Goal: Information Seeking & Learning: Learn about a topic

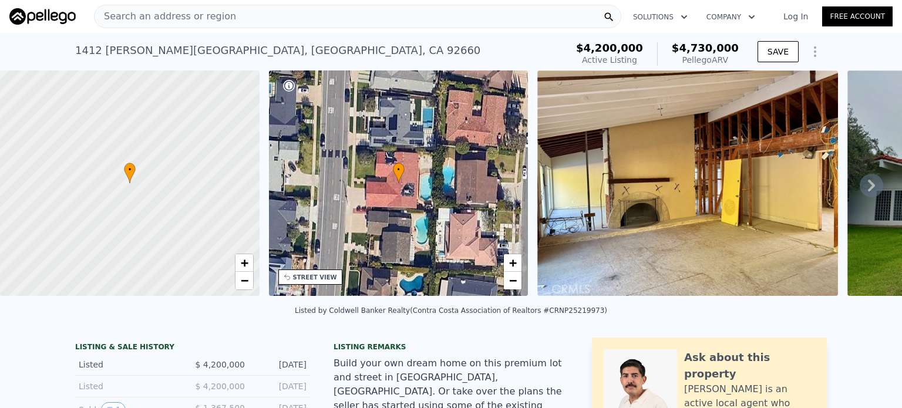
click at [271, 13] on div "Search an address or region" at bounding box center [358, 16] width 528 height 23
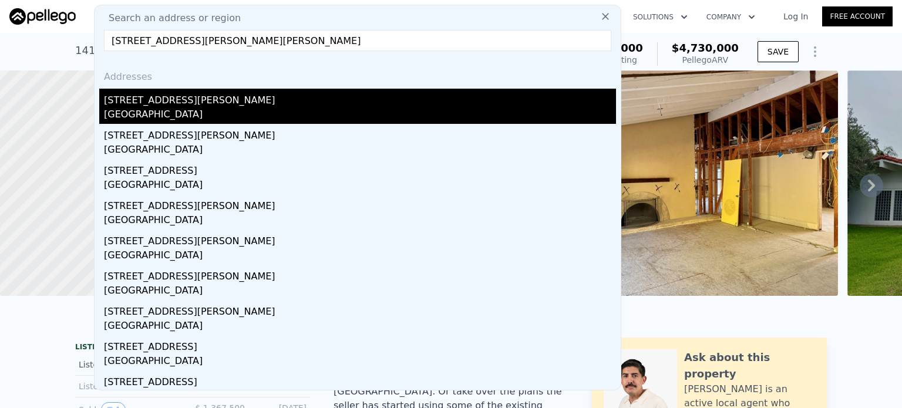
type input "[STREET_ADDRESS][PERSON_NAME][PERSON_NAME]"
click at [176, 105] on div "[STREET_ADDRESS][PERSON_NAME]" at bounding box center [360, 98] width 512 height 19
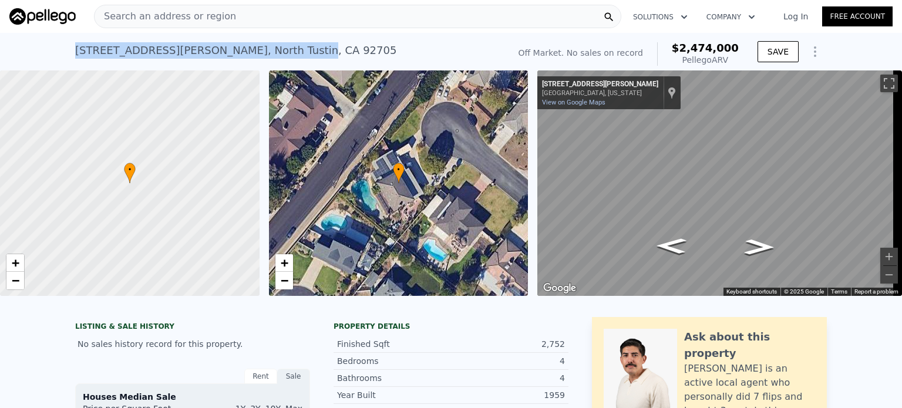
drag, startPoint x: 70, startPoint y: 49, endPoint x: 243, endPoint y: 49, distance: 172.1
click at [243, 49] on div "[STREET_ADDRESS][PERSON_NAME]" at bounding box center [235, 50] width 321 height 16
copy div "[STREET_ADDRESS][PERSON_NAME]"
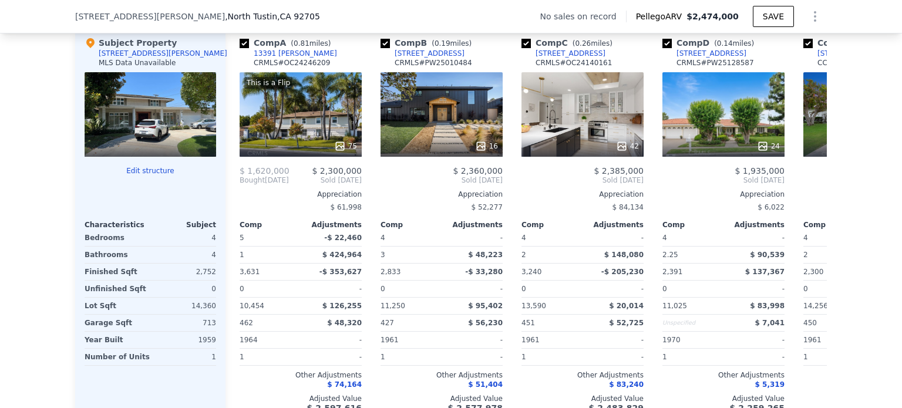
scroll to position [1111, 0]
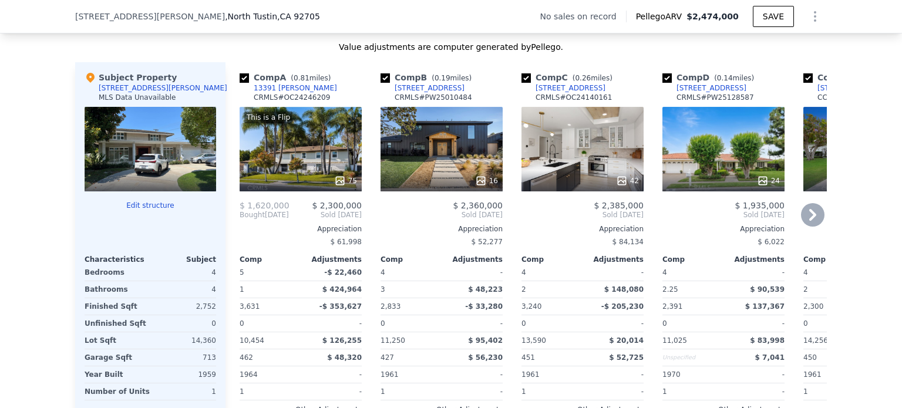
click at [809, 219] on icon at bounding box center [812, 215] width 7 height 12
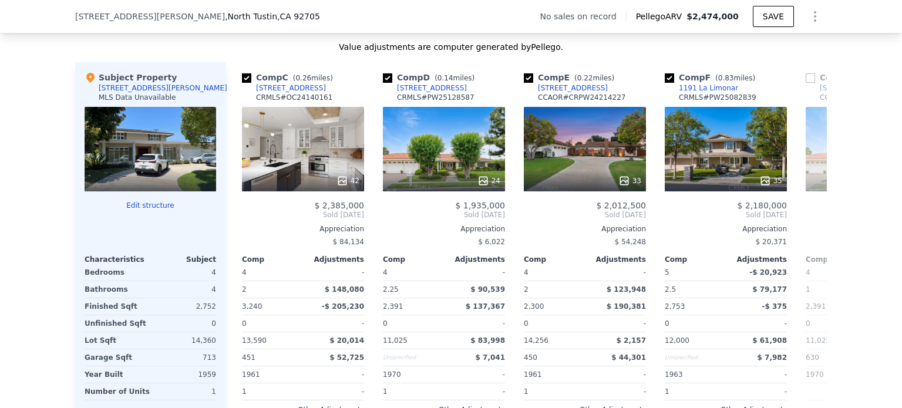
scroll to position [0, 282]
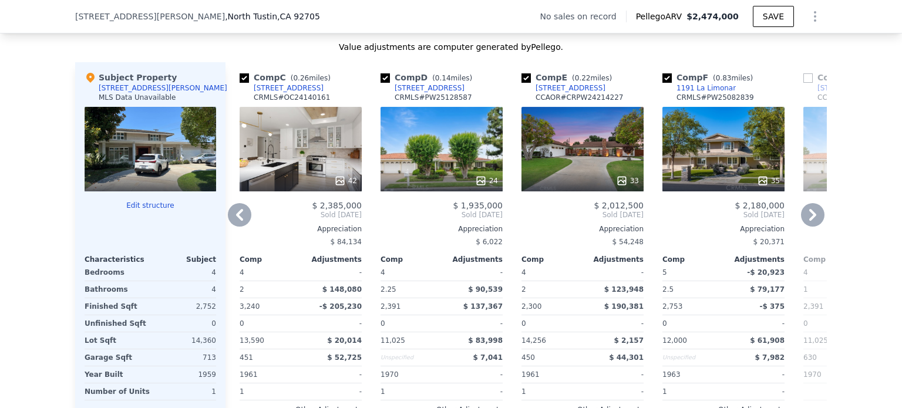
click at [809, 219] on icon at bounding box center [812, 215] width 7 height 12
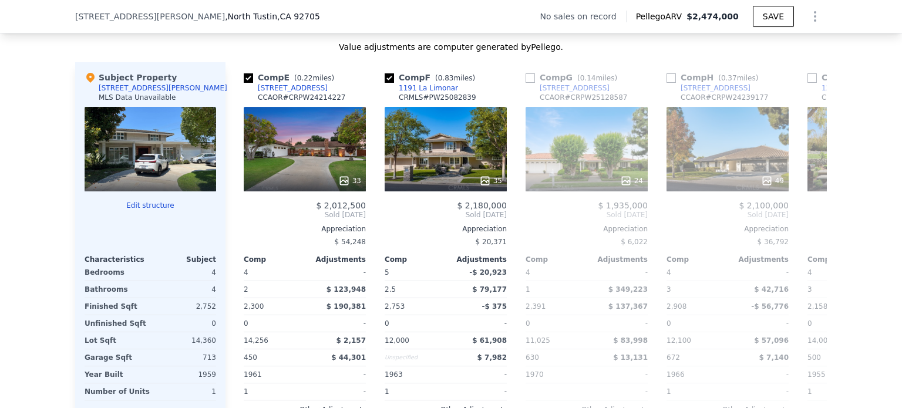
scroll to position [0, 564]
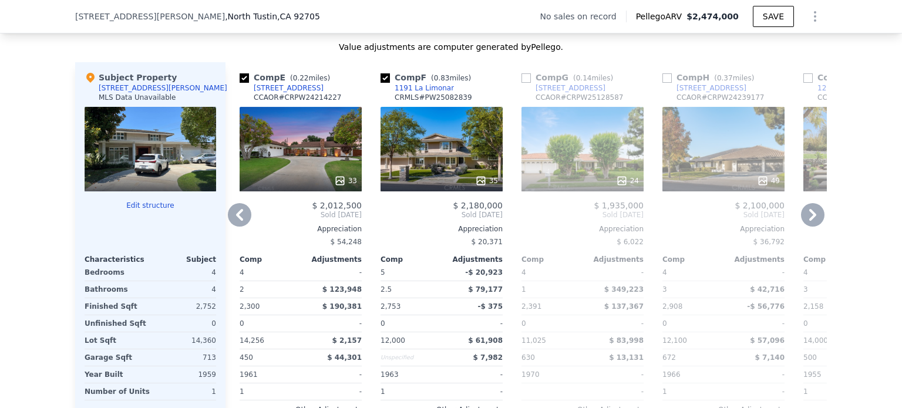
click at [809, 219] on icon at bounding box center [812, 215] width 7 height 12
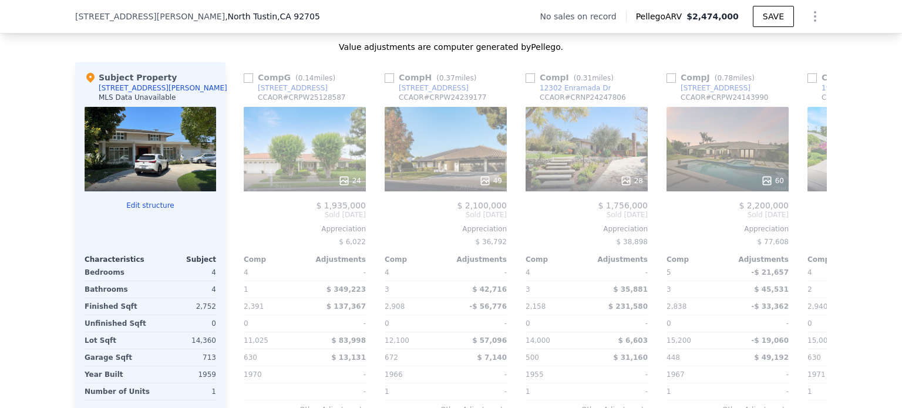
scroll to position [0, 846]
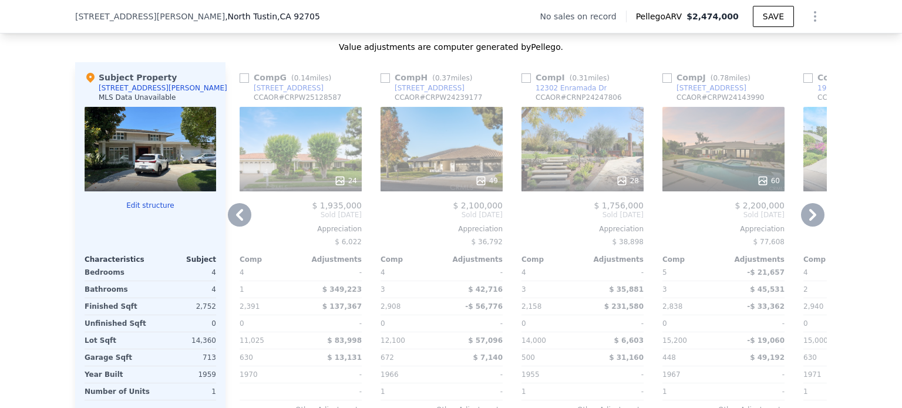
click at [809, 219] on icon at bounding box center [812, 215] width 7 height 12
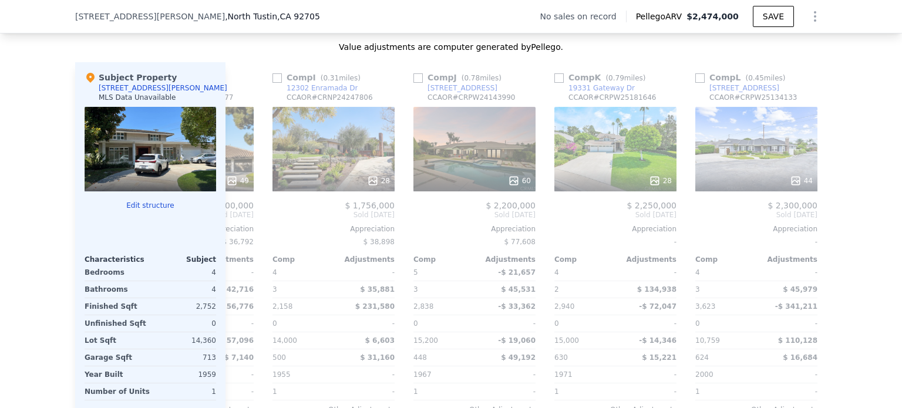
scroll to position [0, 1118]
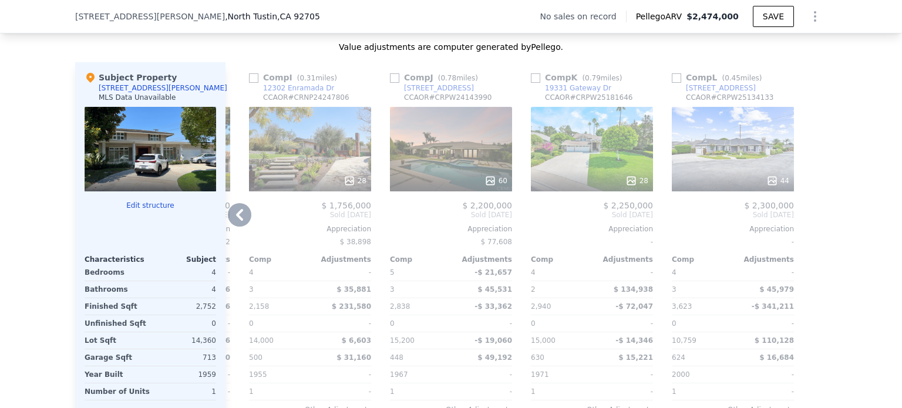
click at [808, 219] on div at bounding box center [817, 259] width 19 height 395
click at [236, 222] on icon at bounding box center [239, 214] width 23 height 23
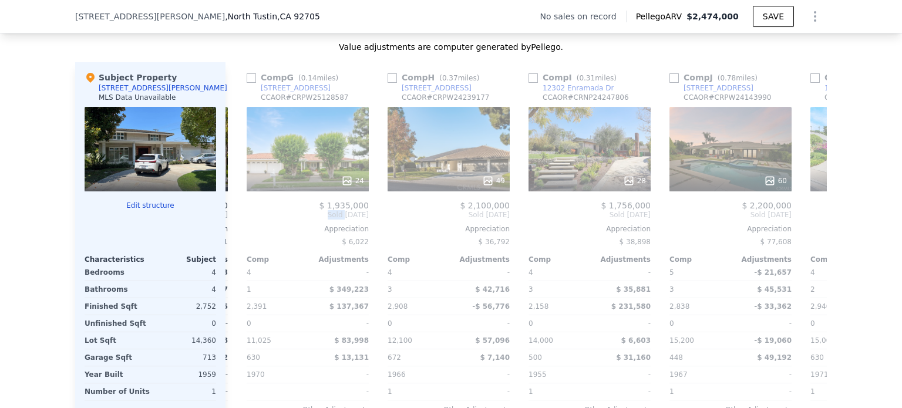
click at [236, 222] on div "Comp A ( 0.81 miles) 13391 [PERSON_NAME] CRMLS # OC24246209 This is a Flip 75 $…" at bounding box center [527, 259] width 602 height 395
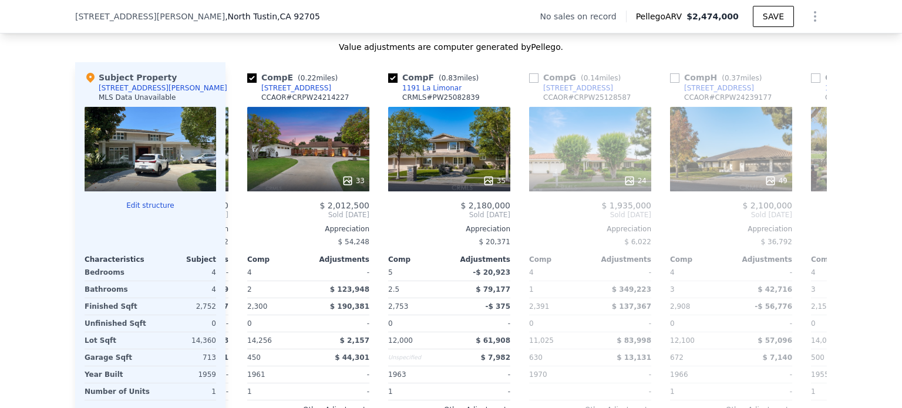
scroll to position [0, 555]
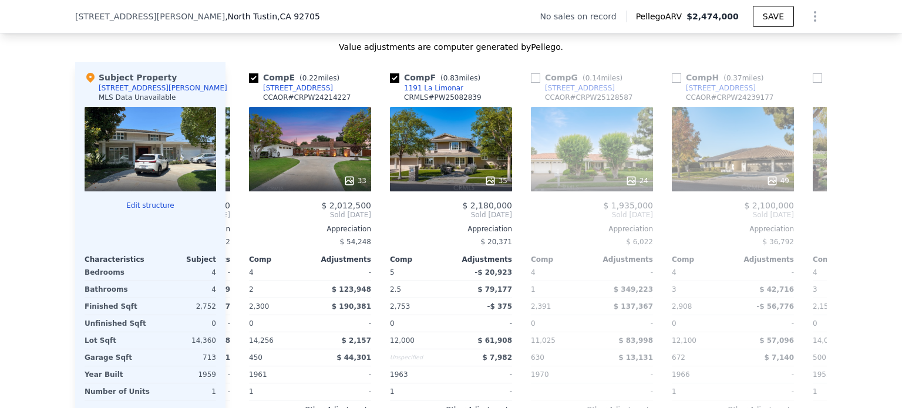
click at [236, 222] on div "Comp A ( 0.81 miles) 13391 [PERSON_NAME] CRMLS # OC24246209 This is a Flip 75 $…" at bounding box center [527, 259] width 602 height 395
click at [236, 222] on icon at bounding box center [239, 214] width 23 height 23
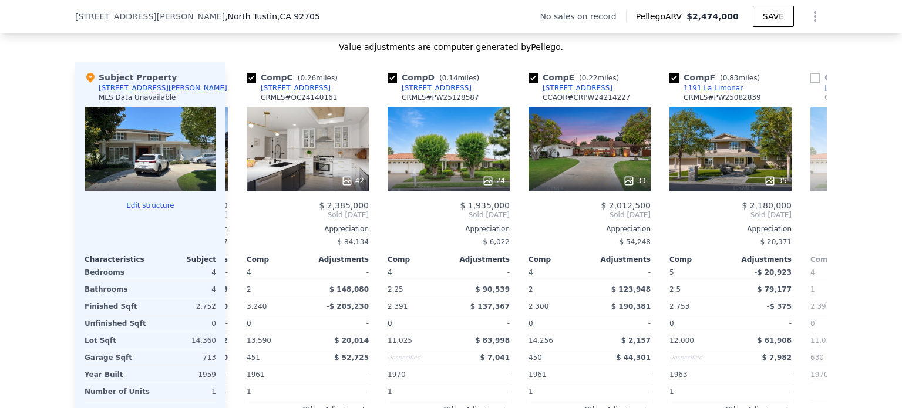
scroll to position [0, 273]
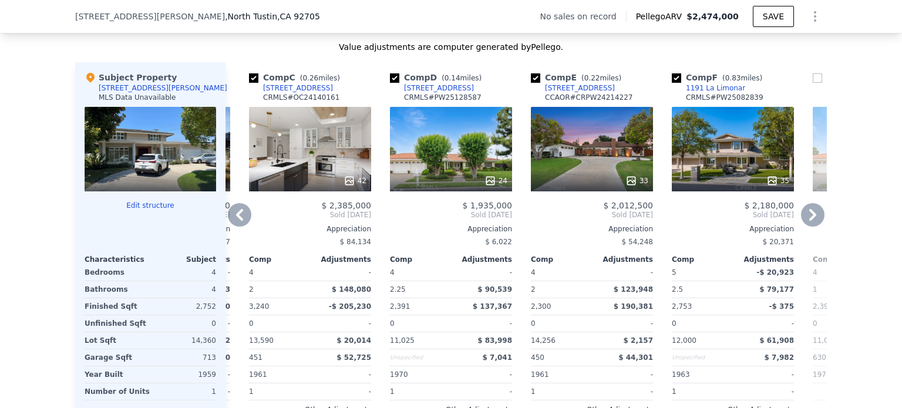
click at [237, 222] on icon at bounding box center [239, 214] width 23 height 23
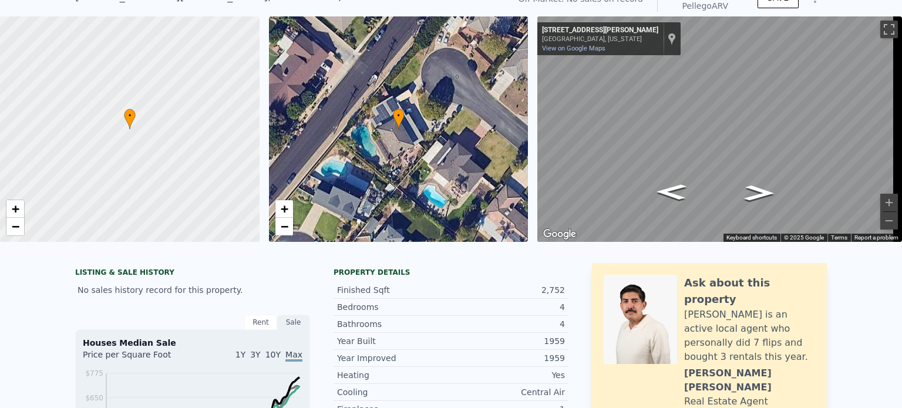
scroll to position [4, 0]
